Goal: Transaction & Acquisition: Download file/media

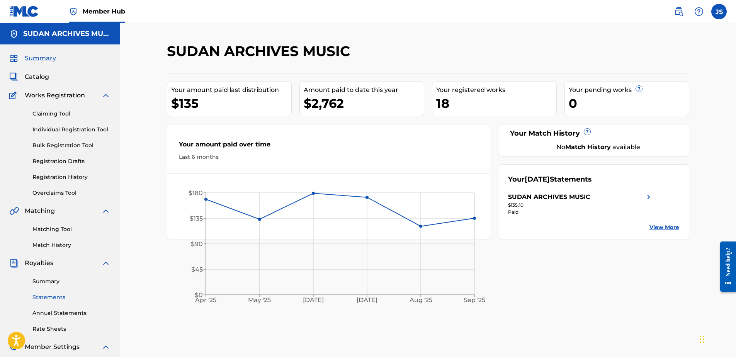
click at [44, 298] on link "Statements" at bounding box center [71, 297] width 78 height 8
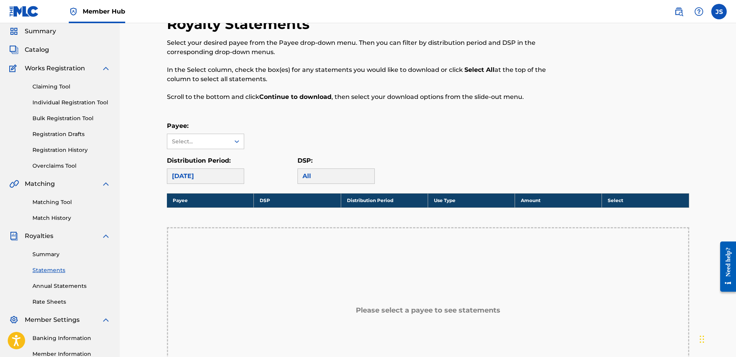
scroll to position [39, 0]
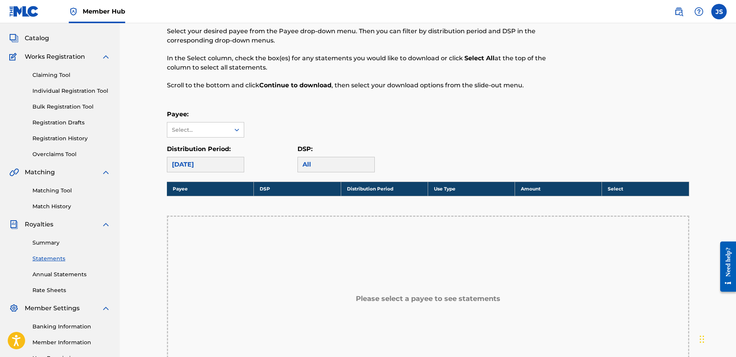
click at [205, 162] on div "[DATE]" at bounding box center [205, 164] width 77 height 15
click at [197, 167] on div "[DATE]" at bounding box center [205, 164] width 77 height 15
click at [208, 130] on div "Select..." at bounding box center [198, 130] width 53 height 8
click at [199, 151] on div "SUDAN ARCHIVES MUSIC" at bounding box center [205, 152] width 77 height 29
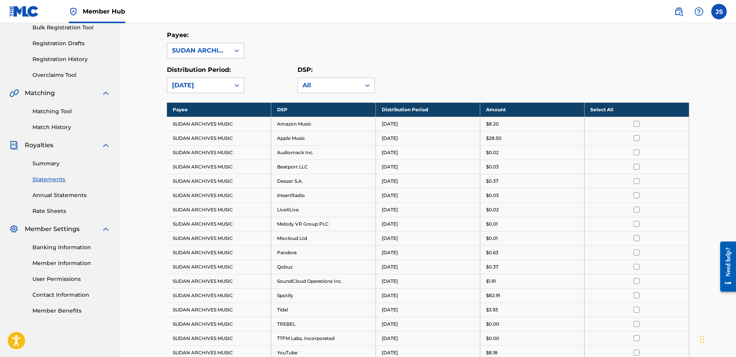
scroll to position [104, 0]
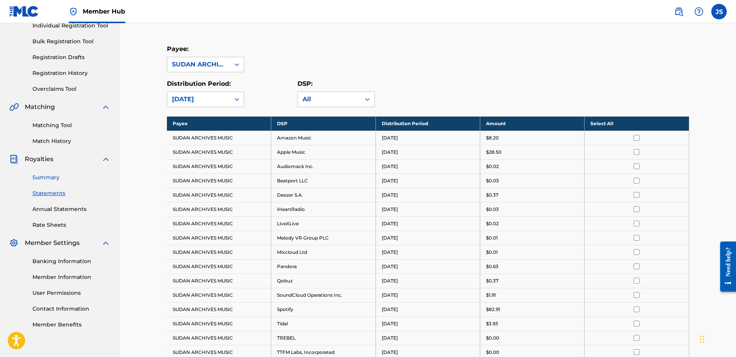
click at [48, 177] on link "Summary" at bounding box center [71, 178] width 78 height 8
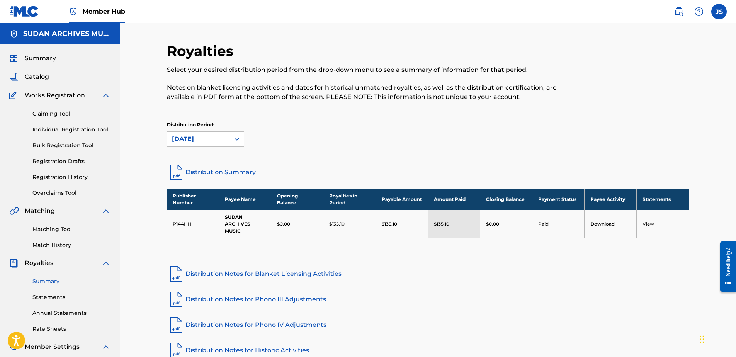
click at [648, 225] on link "View" at bounding box center [649, 224] width 12 height 6
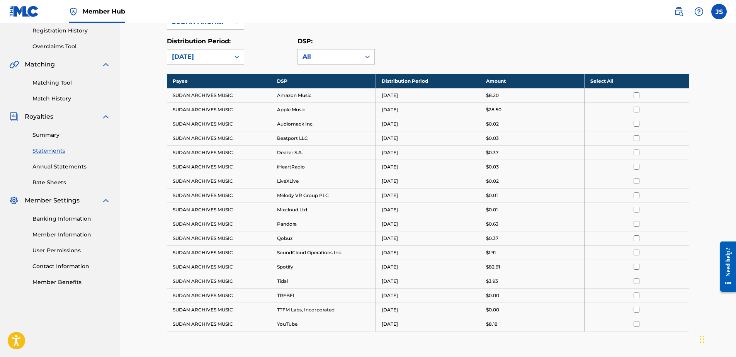
scroll to position [143, 0]
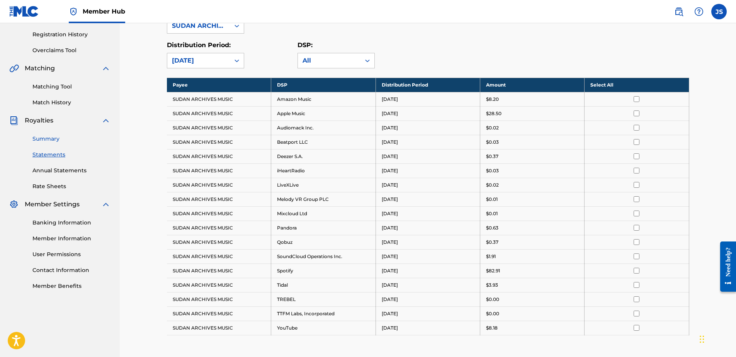
click at [52, 141] on link "Summary" at bounding box center [71, 139] width 78 height 8
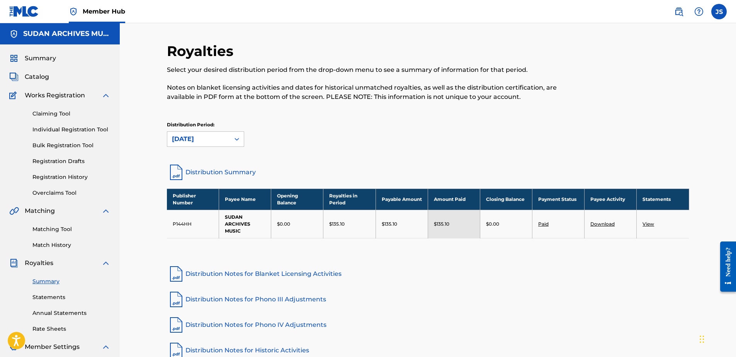
click at [596, 224] on link "Download" at bounding box center [603, 224] width 24 height 6
click at [190, 133] on div "[DATE]" at bounding box center [198, 139] width 63 height 15
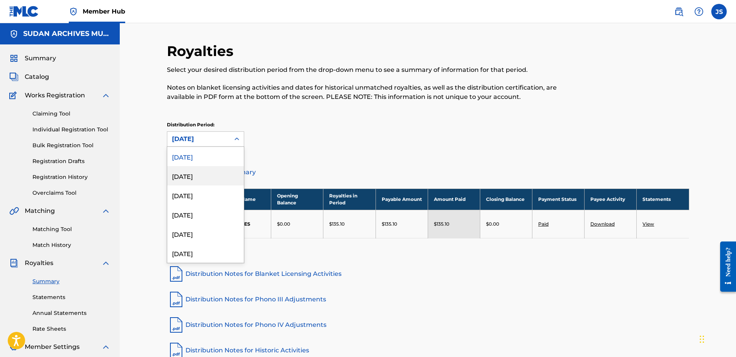
click at [181, 183] on div "[DATE]" at bounding box center [205, 175] width 77 height 19
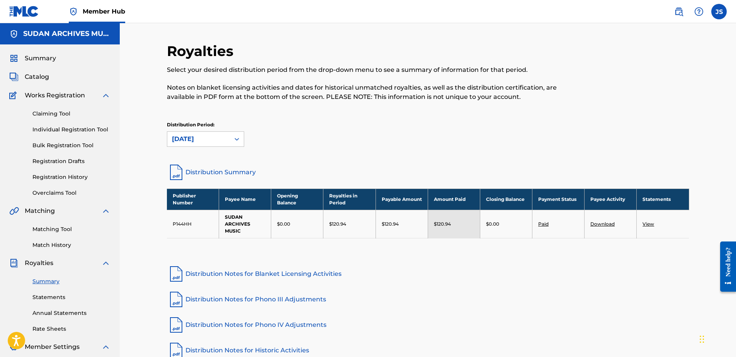
click at [599, 226] on link "Download" at bounding box center [603, 224] width 24 height 6
